Goal: Navigation & Orientation: Understand site structure

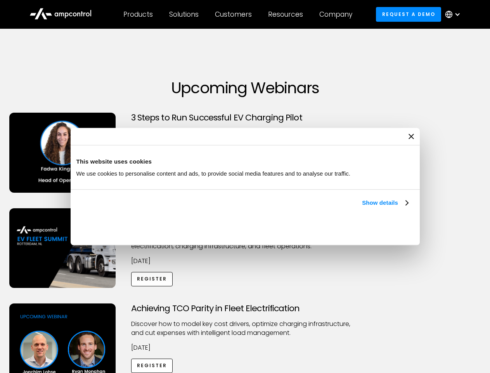
click at [362, 207] on link "Show details" at bounding box center [385, 202] width 46 height 9
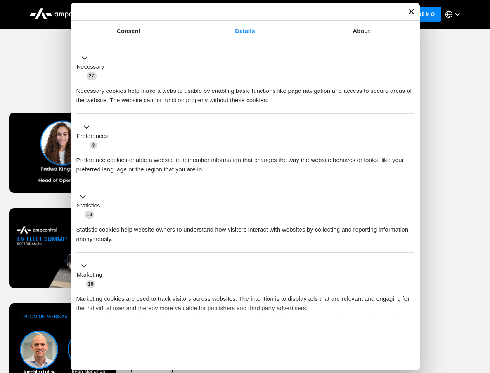
click at [409, 321] on div "Consent Details [#IABV2SETTINGS#] About This website uses cookies We use cookie…" at bounding box center [245, 186] width 349 height 366
click at [482, 313] on div "Achieving TCO Parity in Fleet Electrification Discover how to model key cost dr…" at bounding box center [245, 364] width 487 height 122
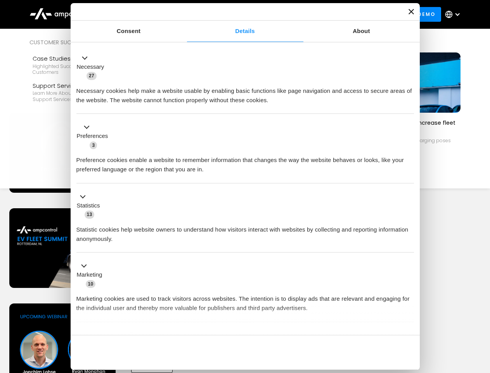
click at [239, 14] on div "Customers" at bounding box center [233, 14] width 37 height 9
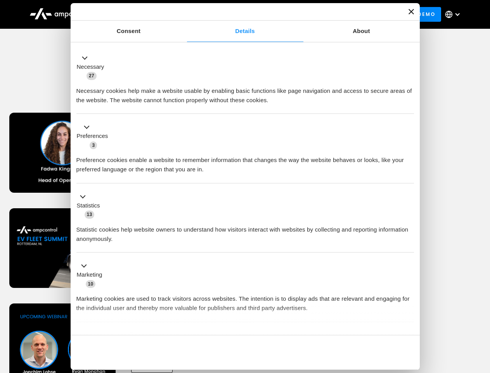
click at [138, 14] on div "Products" at bounding box center [137, 14] width 29 height 9
click at [184, 14] on div "Solutions" at bounding box center [183, 14] width 29 height 9
click at [235, 14] on div "Customers" at bounding box center [233, 14] width 37 height 9
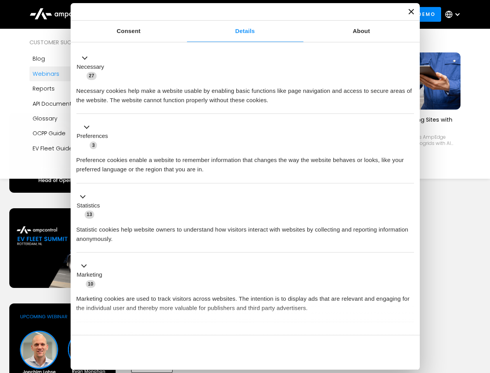
click at [287, 14] on div "Resources" at bounding box center [285, 14] width 35 height 9
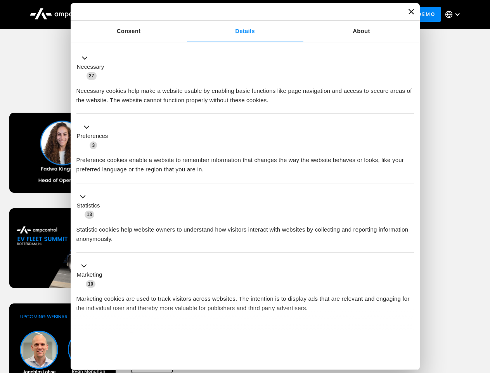
click at [338, 14] on div "Company" at bounding box center [335, 14] width 33 height 9
click at [455, 14] on div at bounding box center [457, 14] width 6 height 6
